Goal: Information Seeking & Learning: Learn about a topic

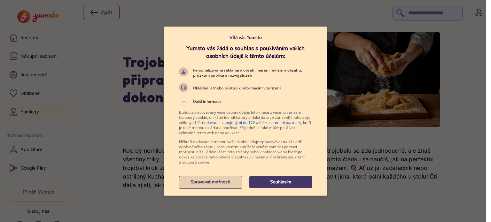
click at [201, 183] on p "Spravovat možnosti" at bounding box center [210, 182] width 63 height 6
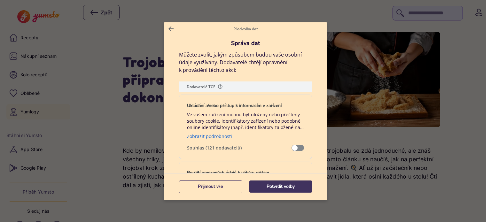
click at [273, 188] on p "Potvrdit volby" at bounding box center [280, 186] width 63 height 6
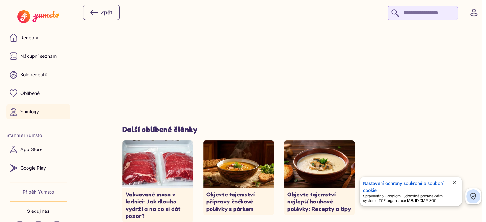
scroll to position [2459, 0]
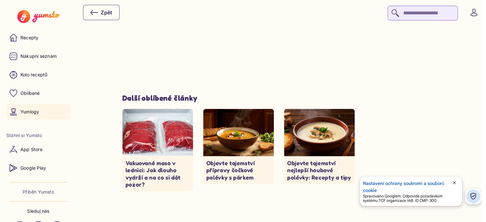
click at [247, 164] on p "Objevte tajemství přípravy čočkové polévky s párkem" at bounding box center [238, 170] width 64 height 22
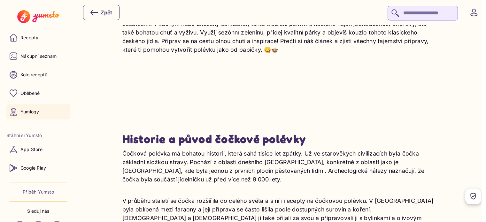
scroll to position [192, 0]
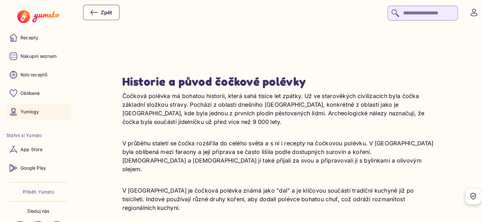
click at [34, 14] on img at bounding box center [38, 16] width 42 height 13
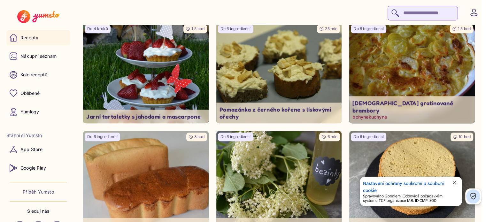
scroll to position [735, 0]
